Goal: Communication & Community: Answer question/provide support

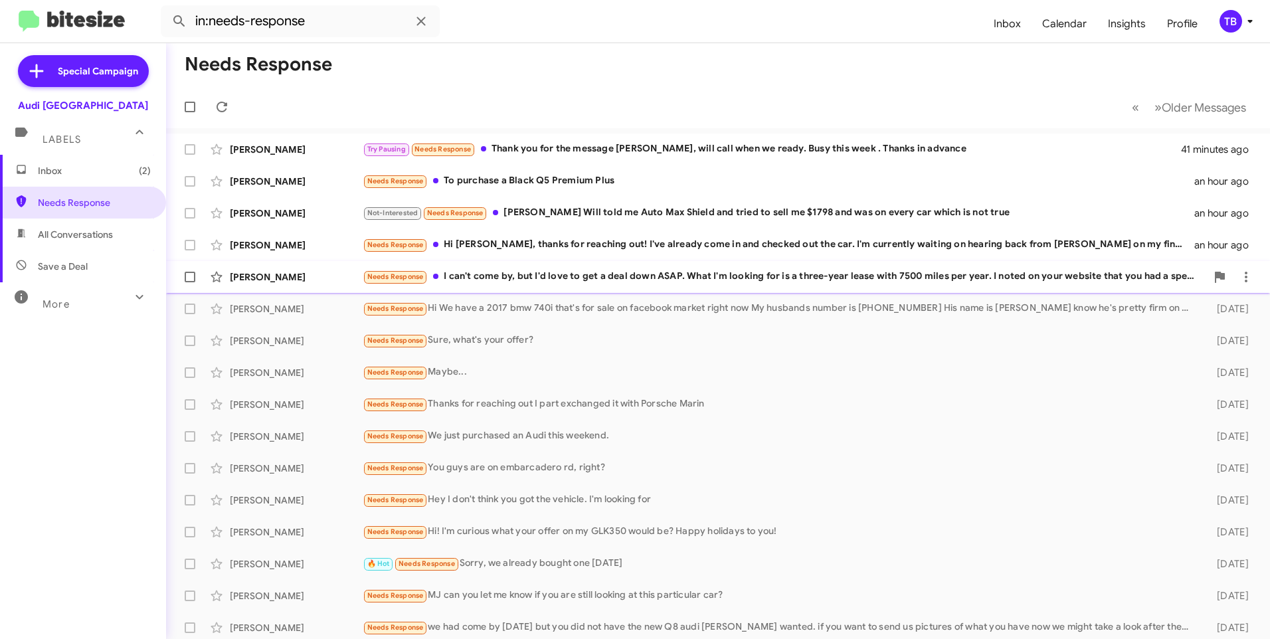
click at [598, 272] on div "Needs Response I can't come by, but I'd love to get a deal down ASAP. What I'm …" at bounding box center [784, 276] width 843 height 15
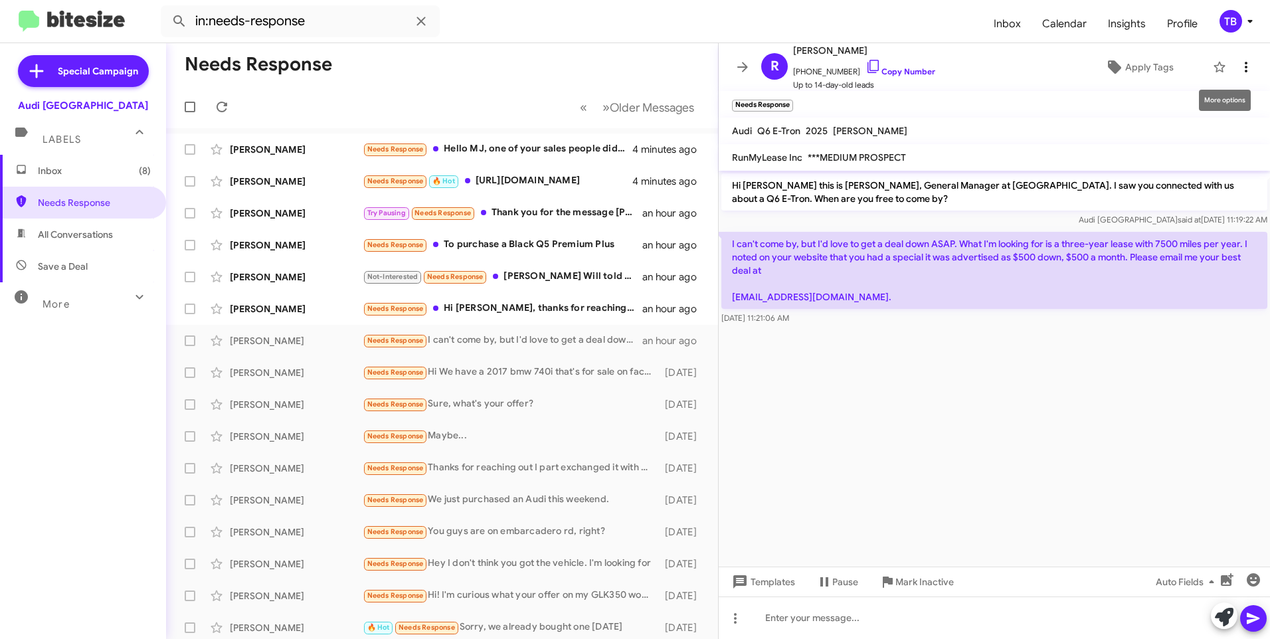
click at [1243, 70] on icon at bounding box center [1246, 67] width 16 height 16
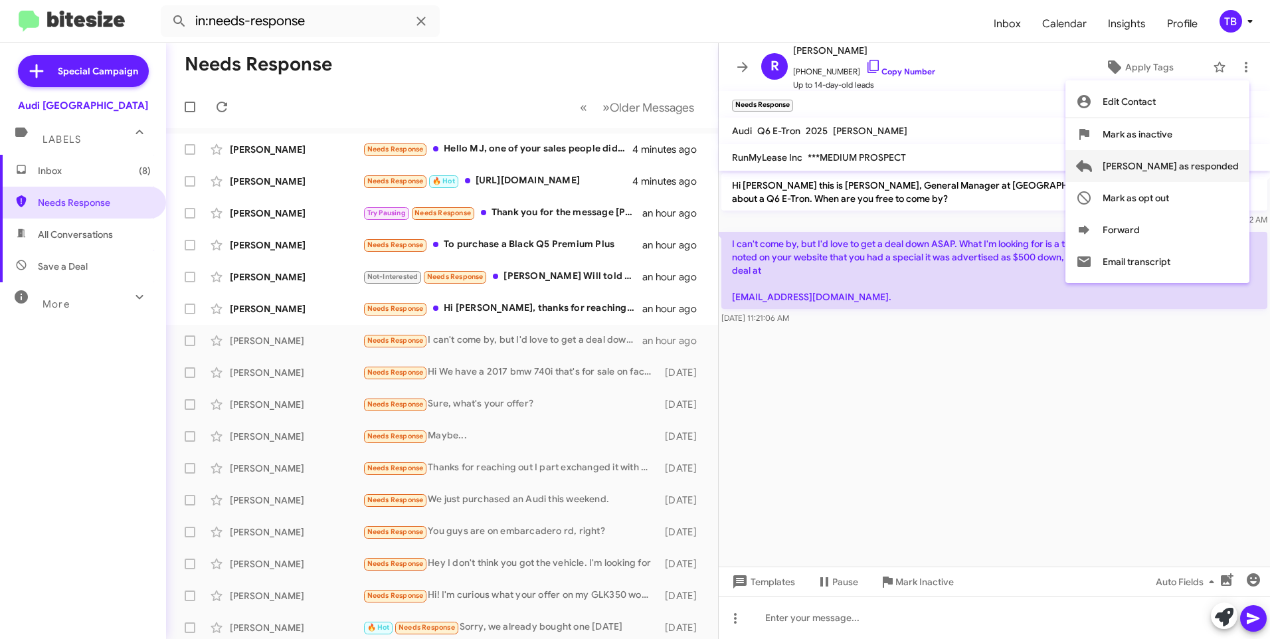
click at [1228, 161] on span "[PERSON_NAME] as responded" at bounding box center [1170, 166] width 136 height 32
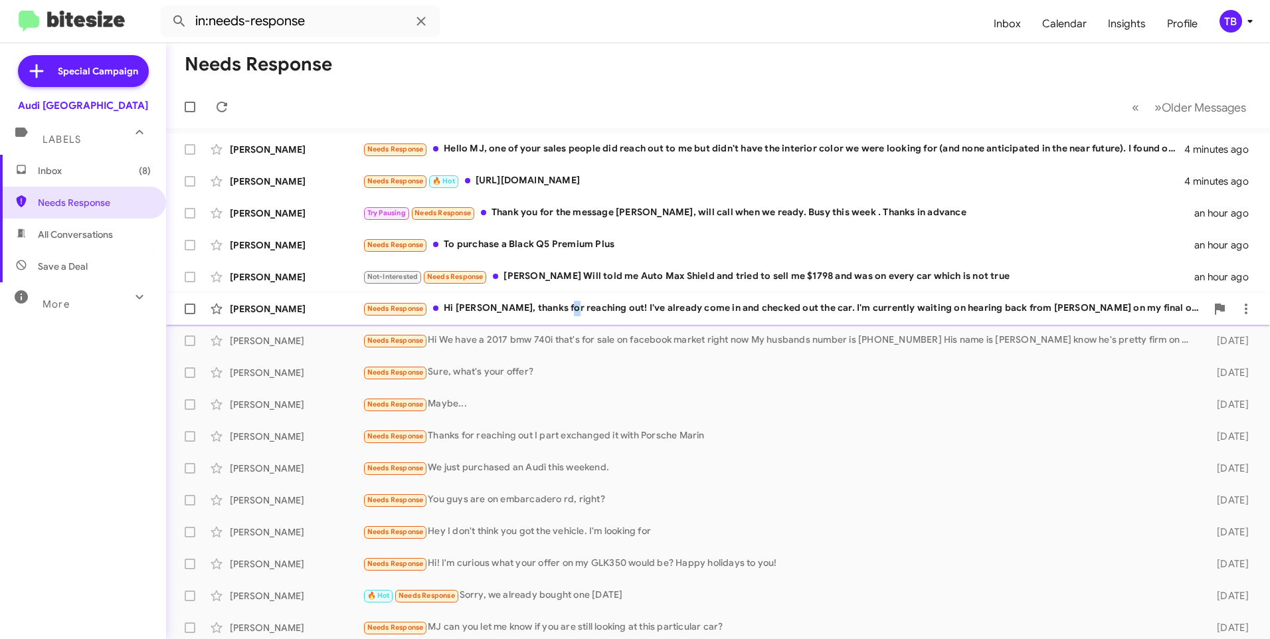
click at [564, 312] on div "Needs Response Hi MJ, thanks for reaching out! I've already come in and checked…" at bounding box center [784, 308] width 843 height 15
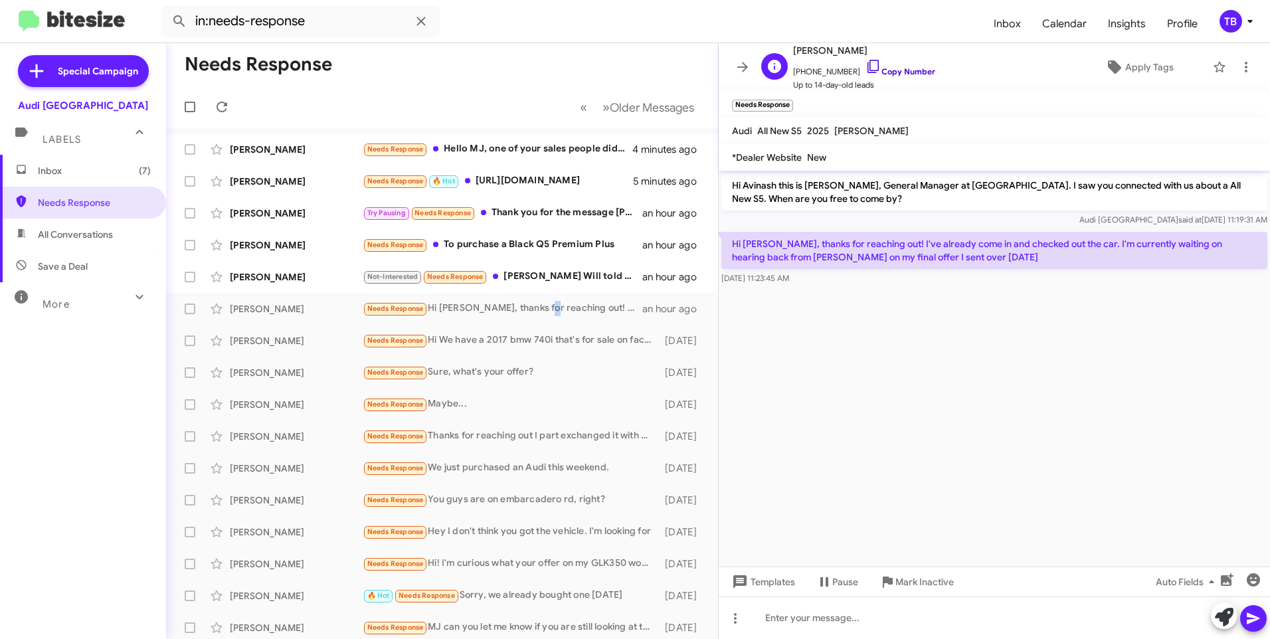
click at [865, 64] on icon at bounding box center [873, 66] width 16 height 16
click at [378, 100] on mat-toolbar-row "« Previous » Next Older Messages" at bounding box center [442, 107] width 552 height 43
click at [1241, 67] on icon at bounding box center [1246, 67] width 16 height 16
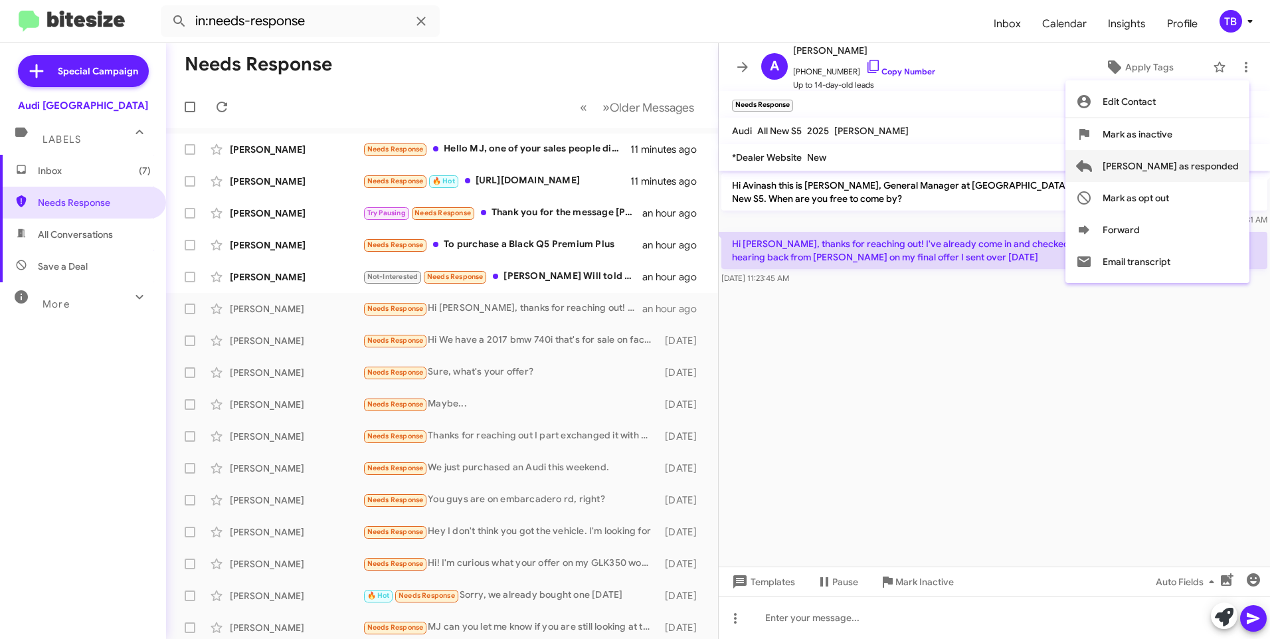
click at [1183, 163] on span "[PERSON_NAME] as responded" at bounding box center [1170, 166] width 136 height 32
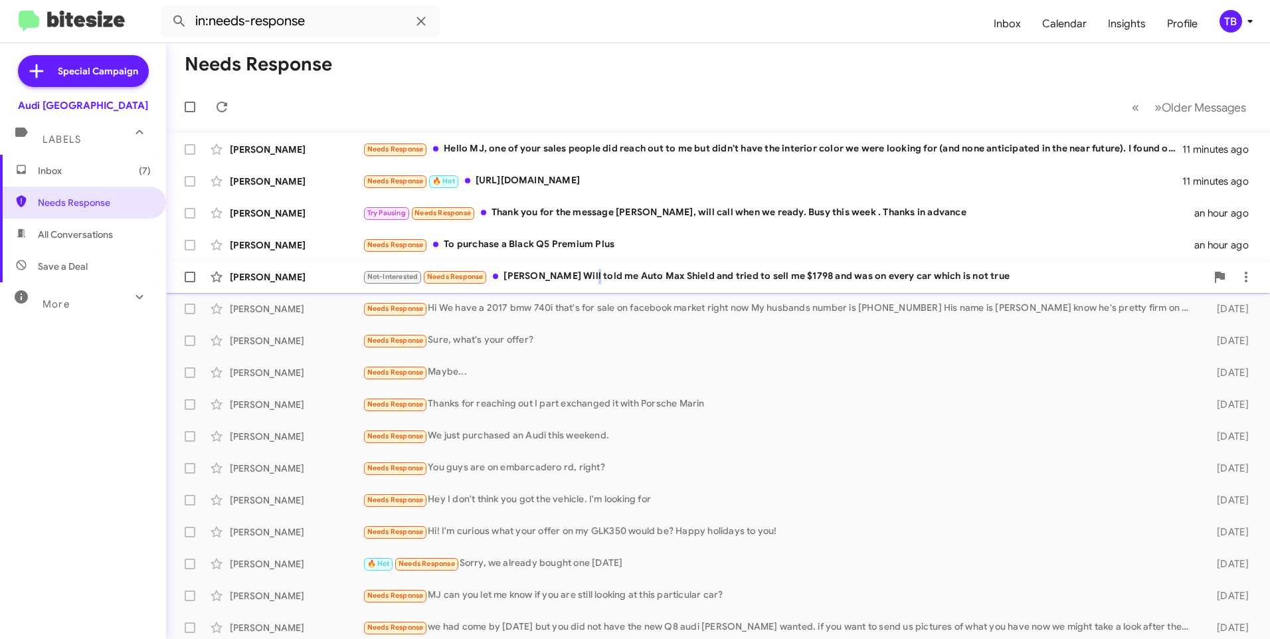
click at [584, 274] on div "Not-Interested Needs Response Btw Will told me Auto Max Shield and tried to sel…" at bounding box center [784, 276] width 843 height 15
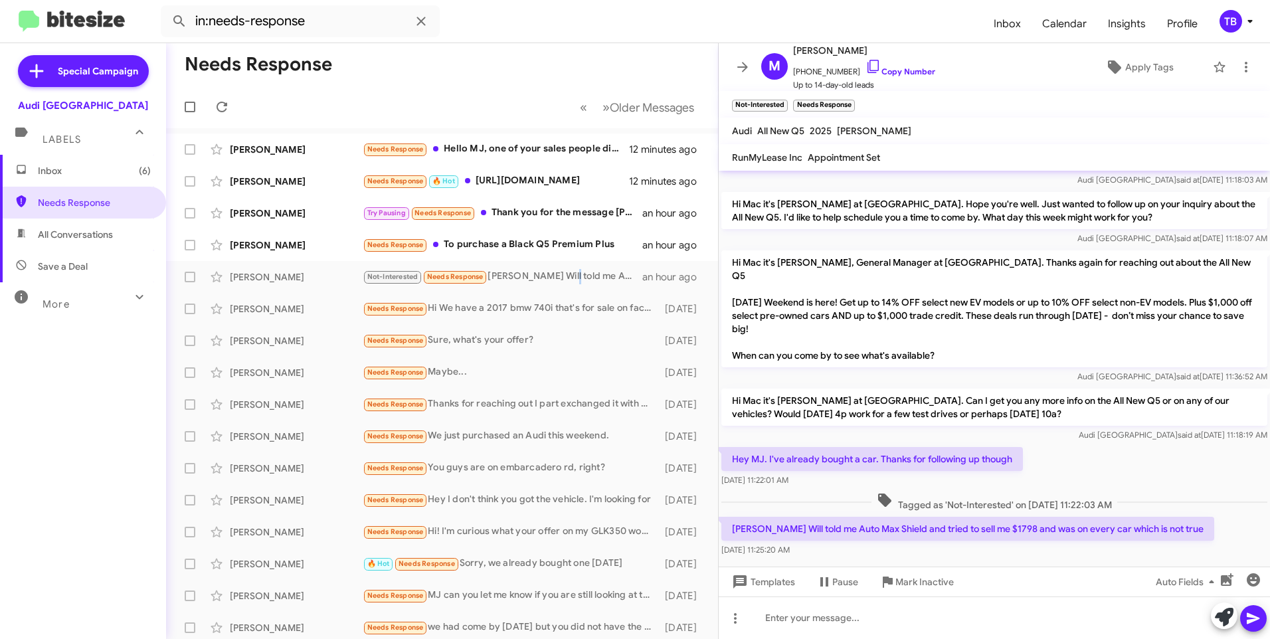
scroll to position [232, 0]
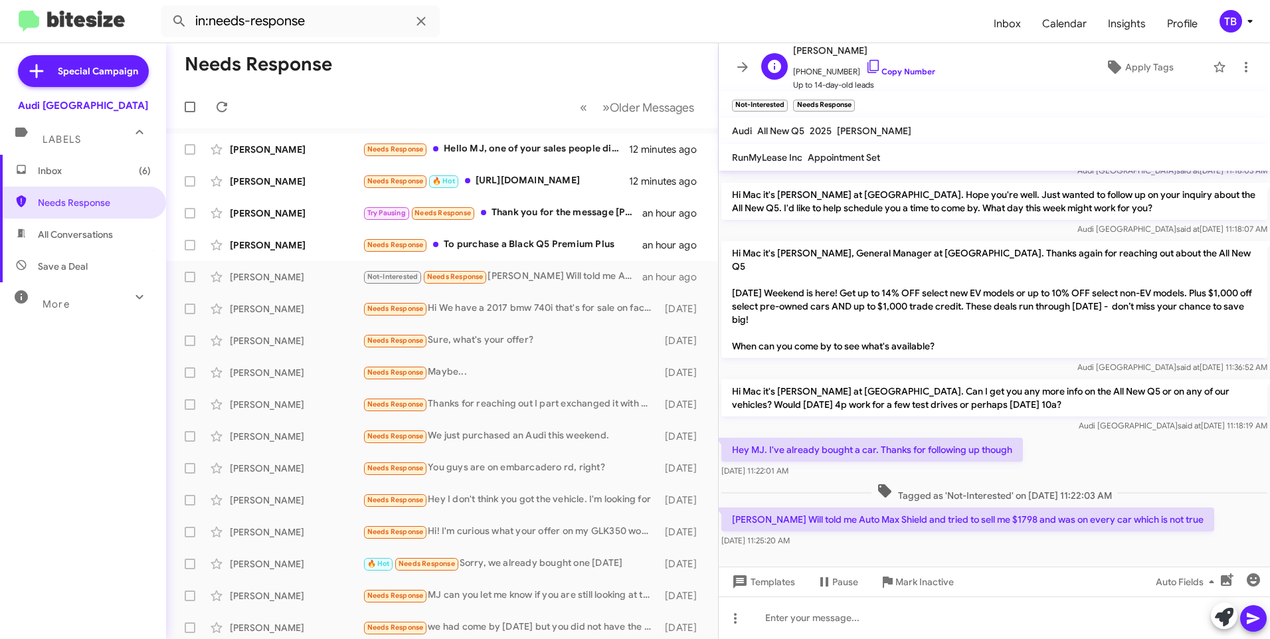
click at [881, 64] on span "[PHONE_NUMBER] Copy Number" at bounding box center [864, 68] width 142 height 20
click at [865, 66] on icon at bounding box center [873, 66] width 16 height 16
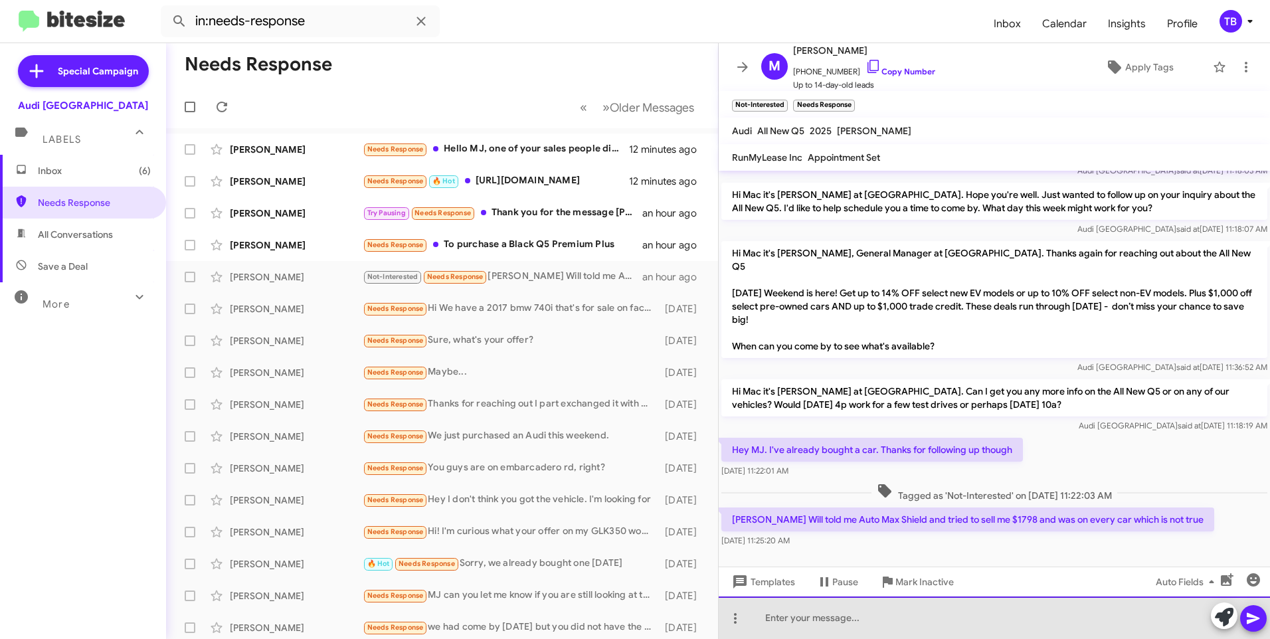
click at [866, 610] on div at bounding box center [994, 617] width 551 height 43
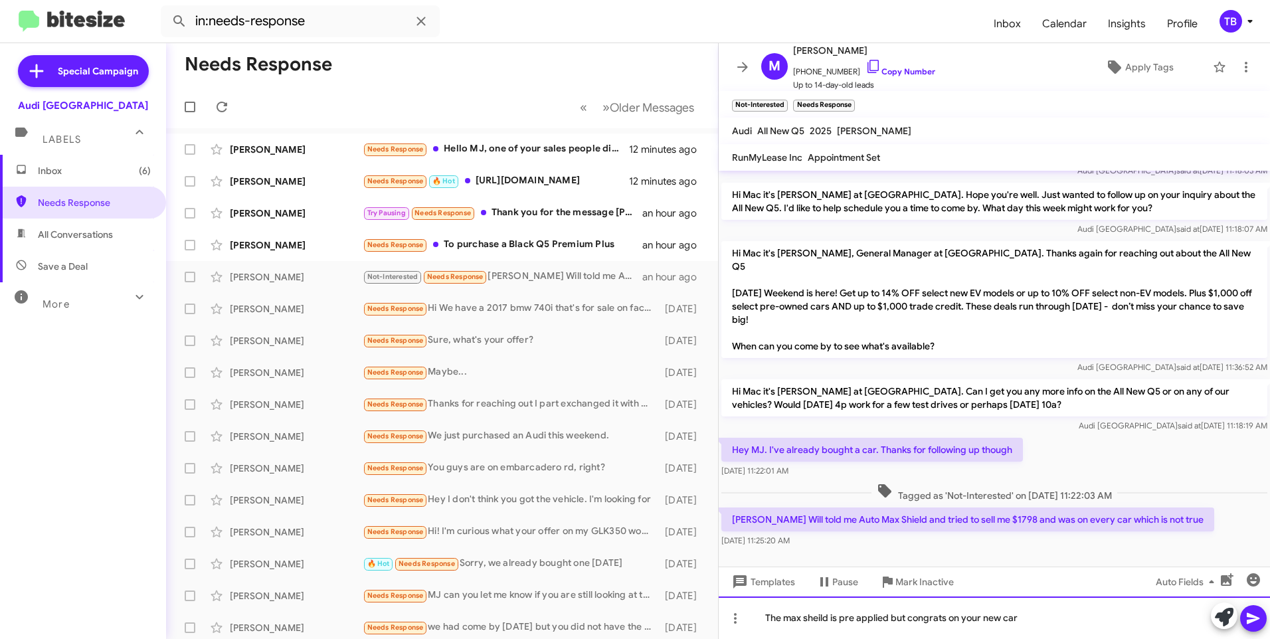
click at [891, 616] on div "The max sheild is pre applied but congrats on your new car" at bounding box center [994, 617] width 551 height 43
click at [1250, 622] on icon at bounding box center [1253, 618] width 13 height 11
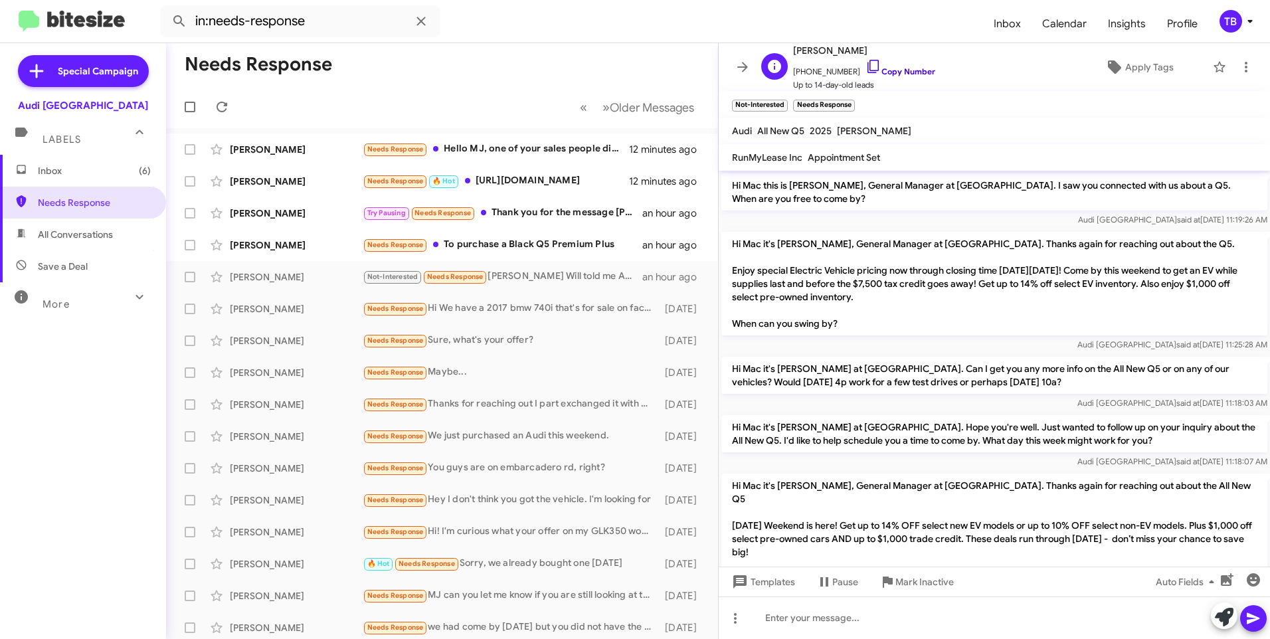
drag, startPoint x: 857, startPoint y: 64, endPoint x: 863, endPoint y: 68, distance: 7.2
click at [865, 64] on icon at bounding box center [873, 66] width 16 height 16
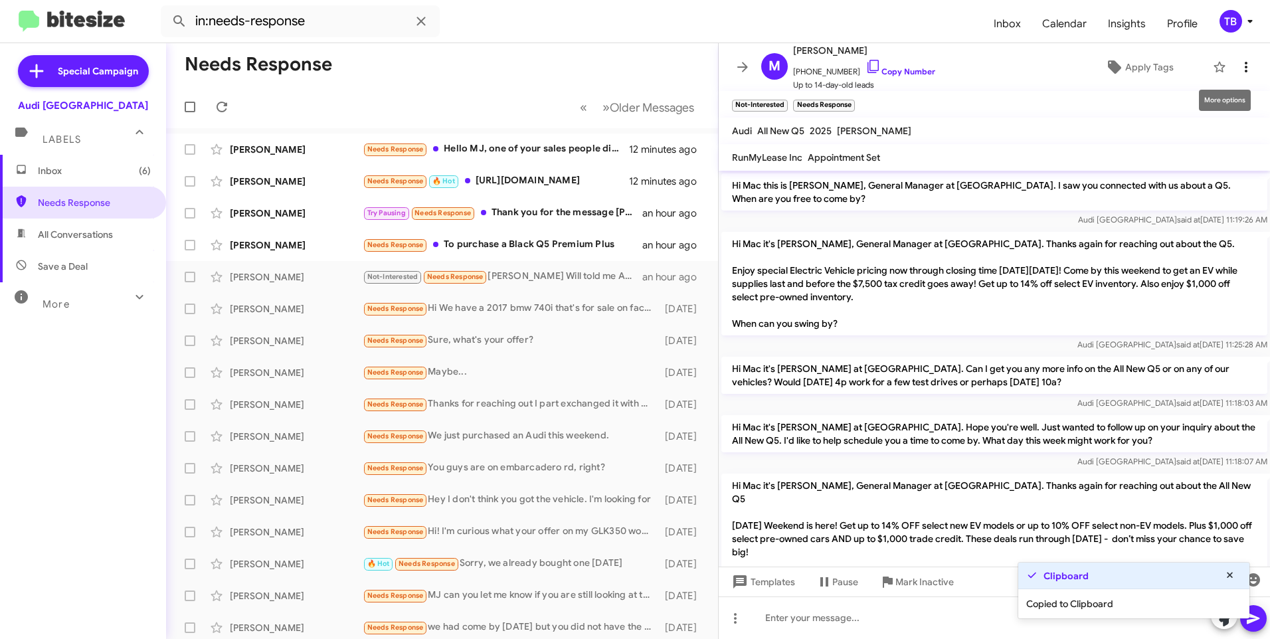
click at [1240, 74] on icon at bounding box center [1246, 67] width 16 height 16
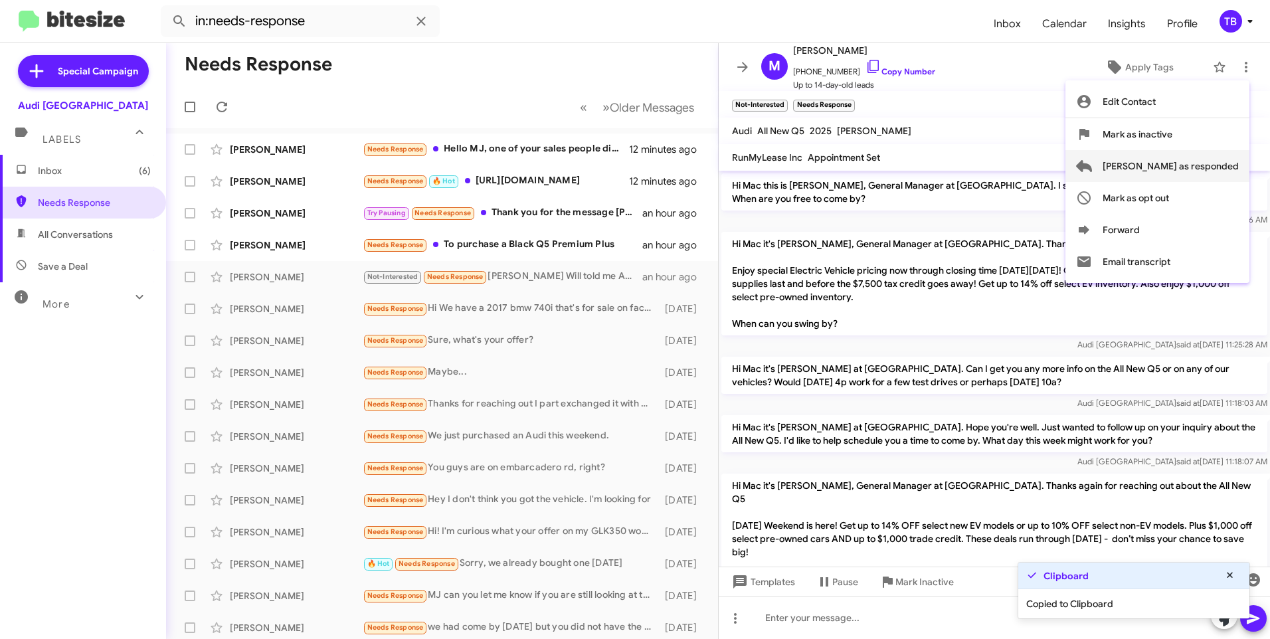
click at [1214, 164] on span "[PERSON_NAME] as responded" at bounding box center [1170, 166] width 136 height 32
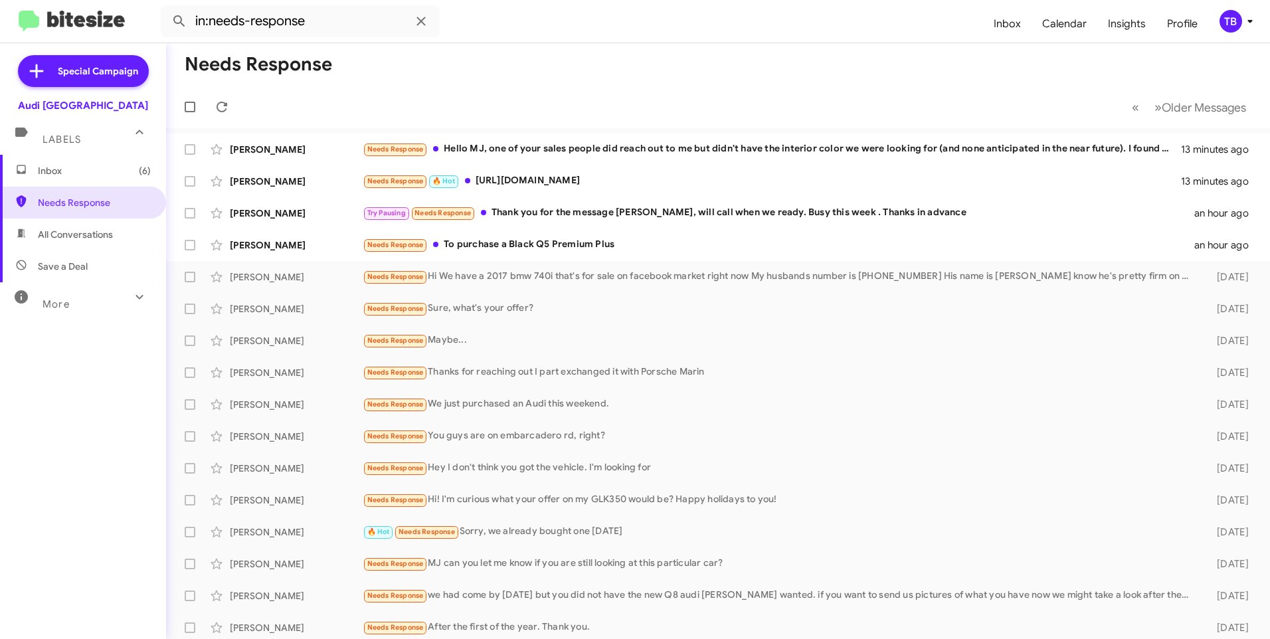
click at [53, 164] on span "Inbox (6)" at bounding box center [94, 170] width 113 height 13
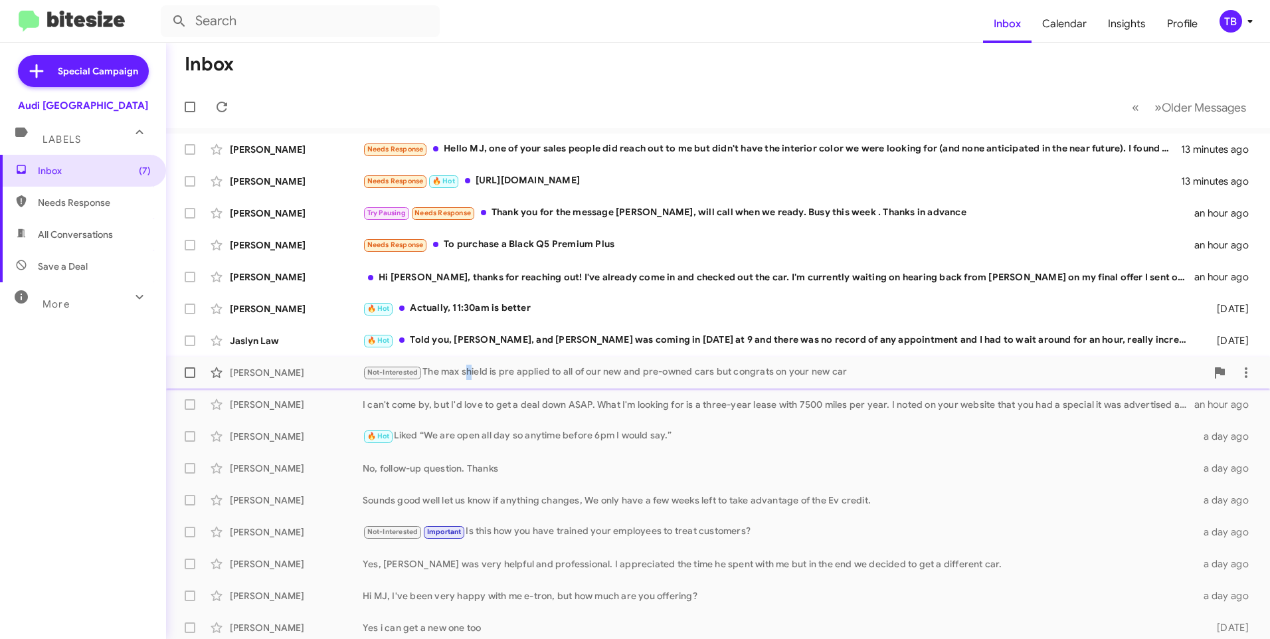
click at [468, 369] on div "Not-Interested The max shield is pre applied to all of our new and pre-owned ca…" at bounding box center [784, 372] width 843 height 15
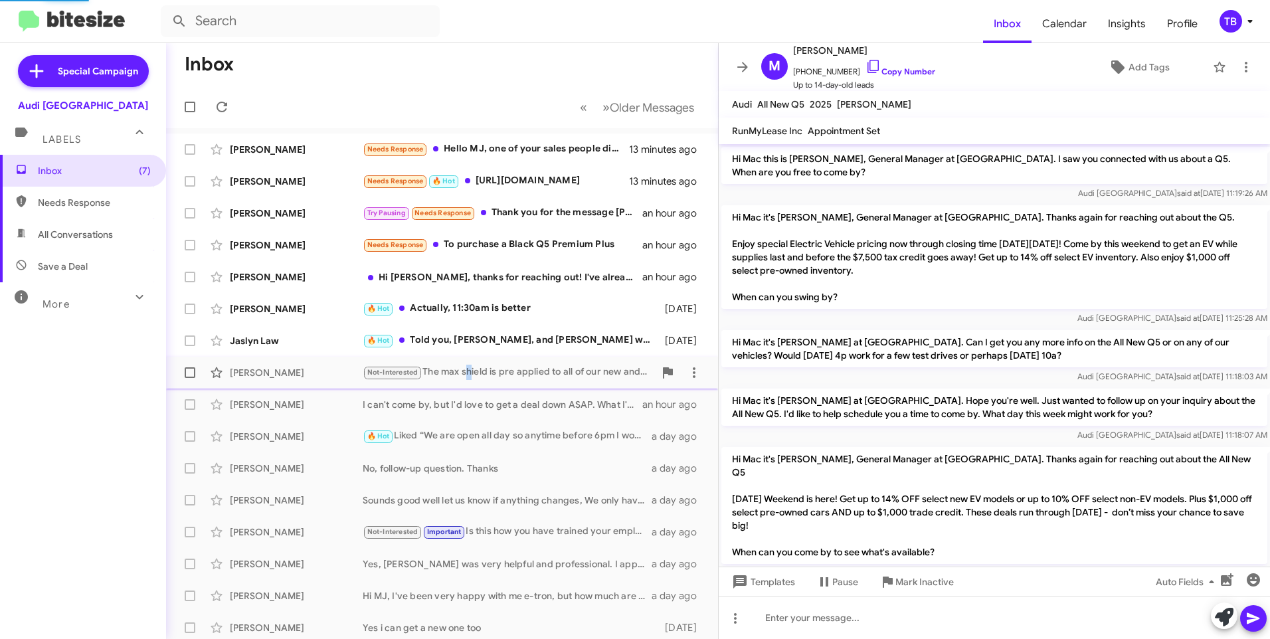
scroll to position [201, 0]
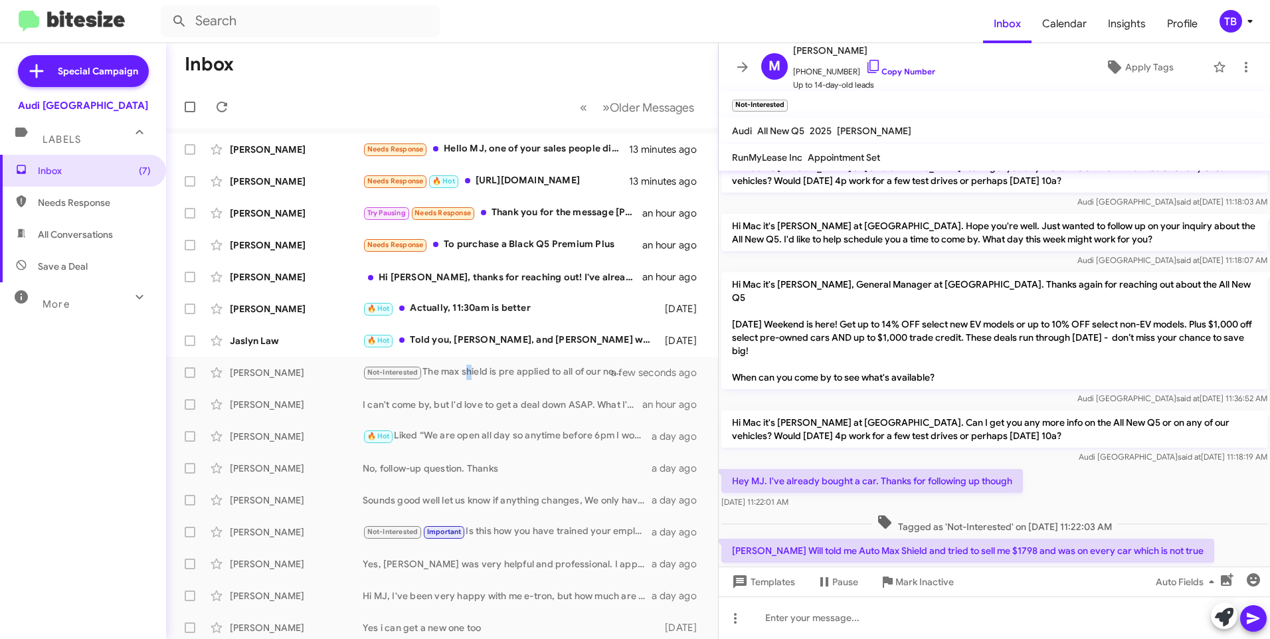
click at [97, 206] on span "Needs Response" at bounding box center [94, 202] width 113 height 13
type input "in:needs-response"
